Goal: Navigation & Orientation: Find specific page/section

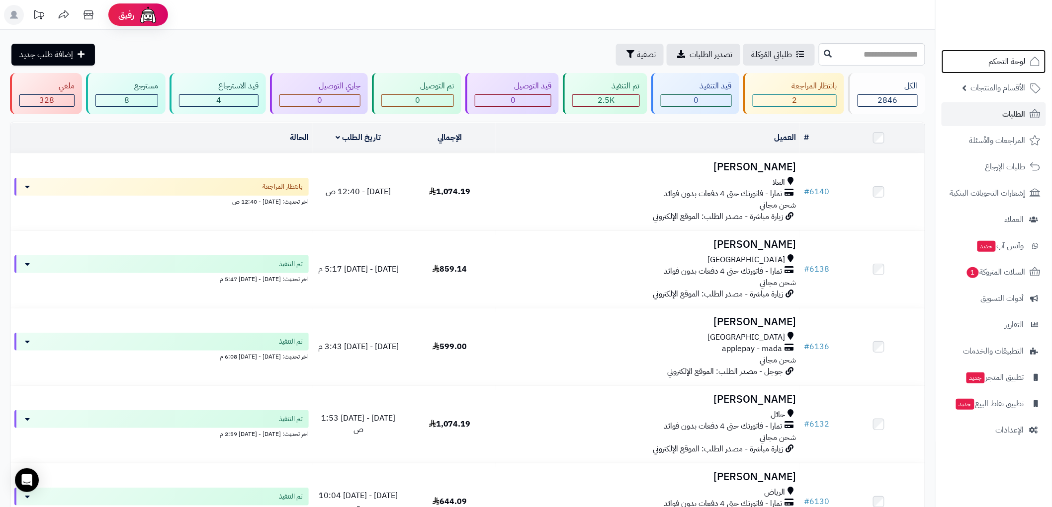
click at [1009, 62] on span "لوحة التحكم" at bounding box center [1006, 62] width 37 height 14
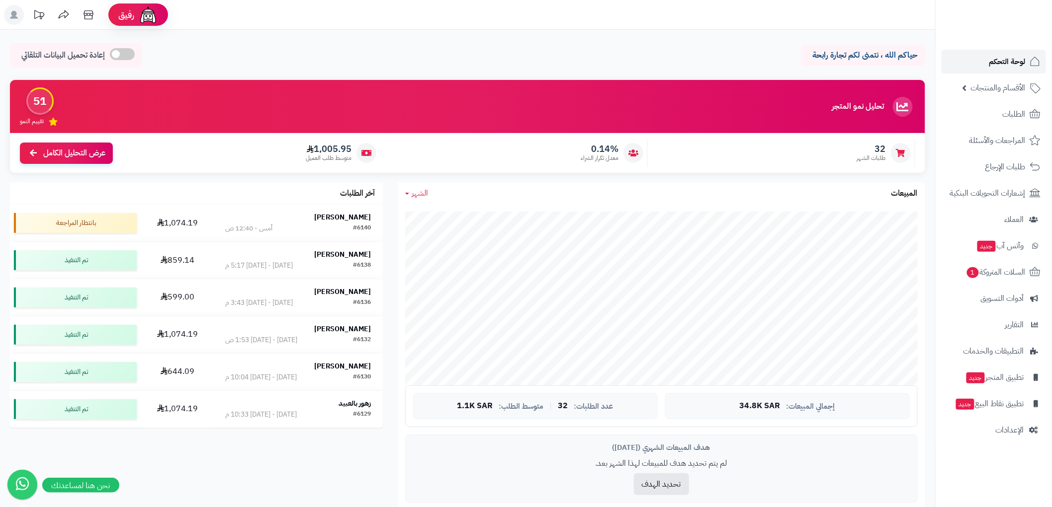
click at [1004, 55] on span "لوحة التحكم" at bounding box center [1007, 62] width 36 height 14
click at [1010, 110] on span "الطلبات" at bounding box center [1013, 114] width 23 height 14
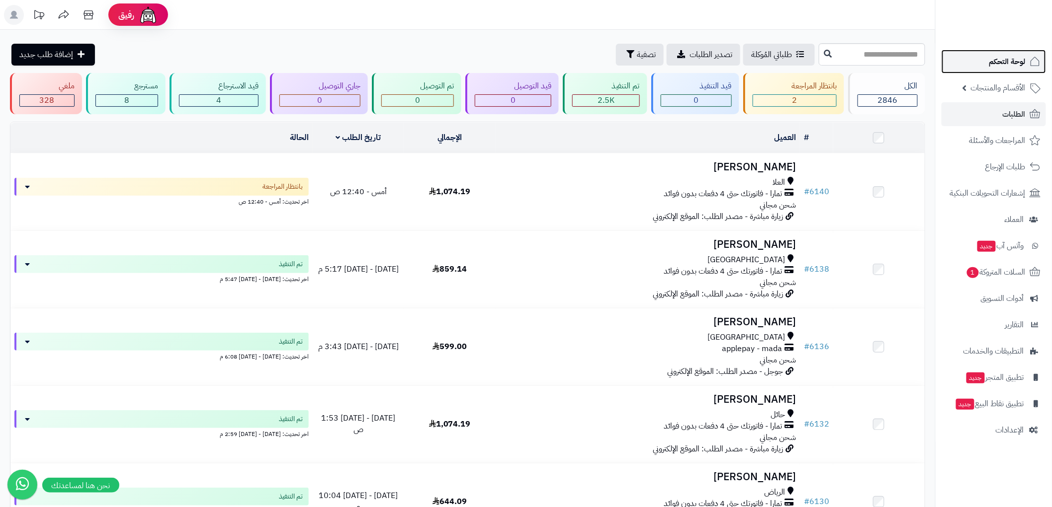
click at [994, 65] on span "لوحة التحكم" at bounding box center [1007, 62] width 36 height 14
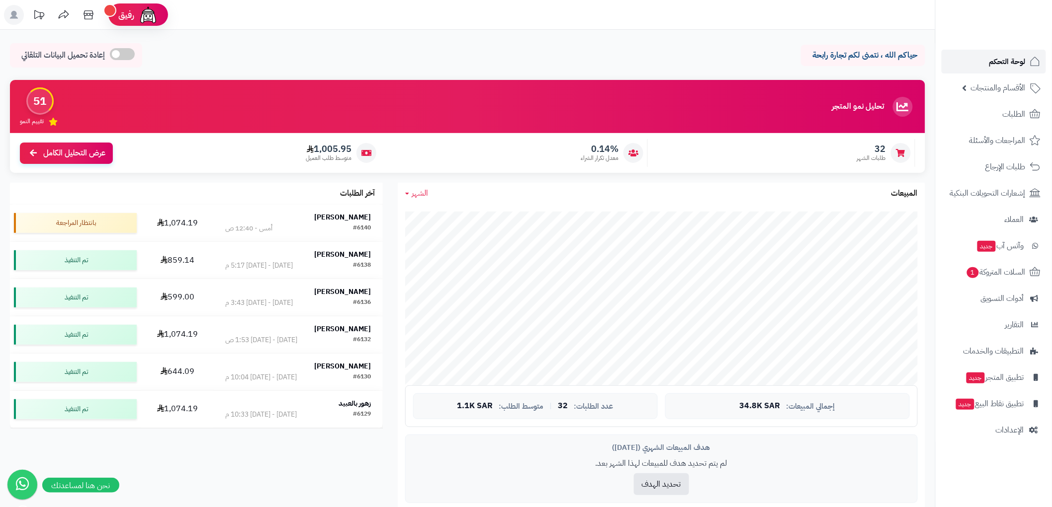
click at [1004, 64] on span "لوحة التحكم" at bounding box center [1007, 62] width 36 height 14
click at [1007, 118] on span "الطلبات" at bounding box center [1013, 114] width 23 height 14
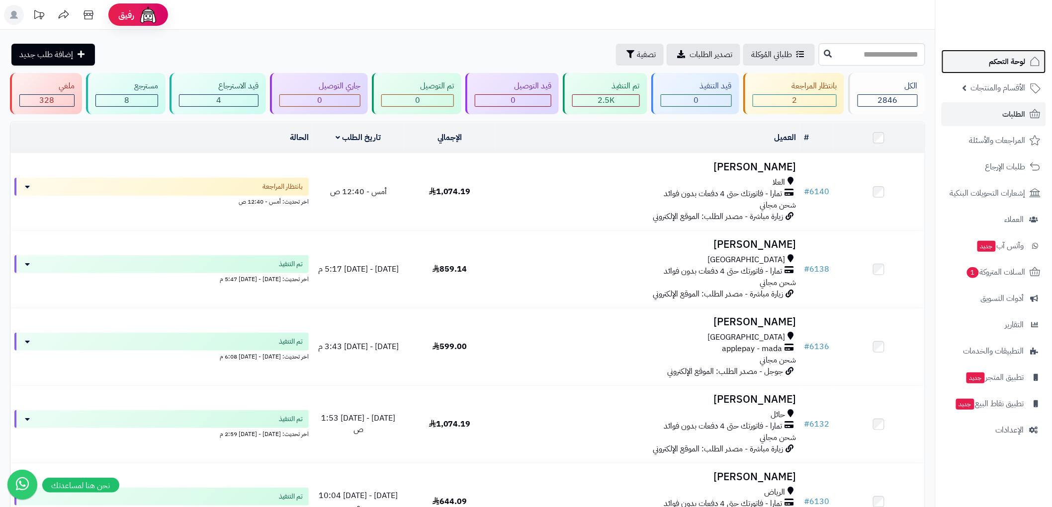
click at [1017, 64] on span "لوحة التحكم" at bounding box center [1007, 62] width 36 height 14
